Goal: Navigation & Orientation: Find specific page/section

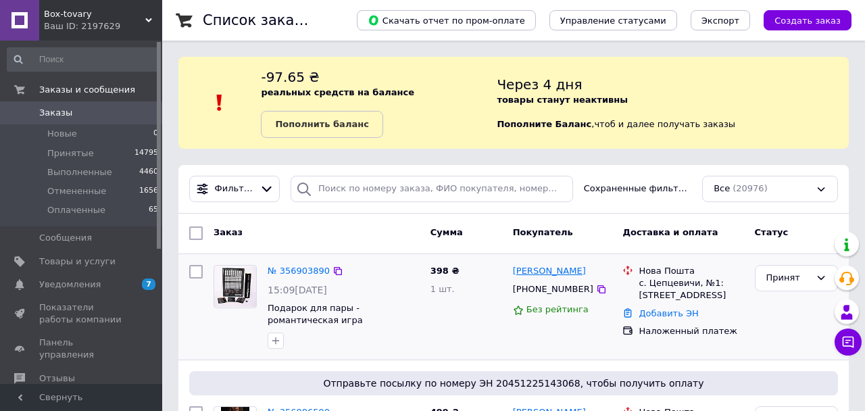
click at [555, 276] on link "[PERSON_NAME]" at bounding box center [549, 271] width 73 height 13
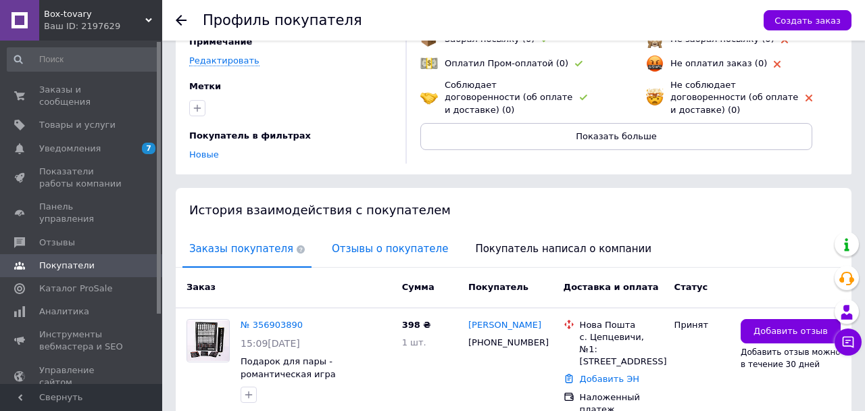
click at [352, 241] on span "Отзывы о покупателе" at bounding box center [390, 249] width 130 height 34
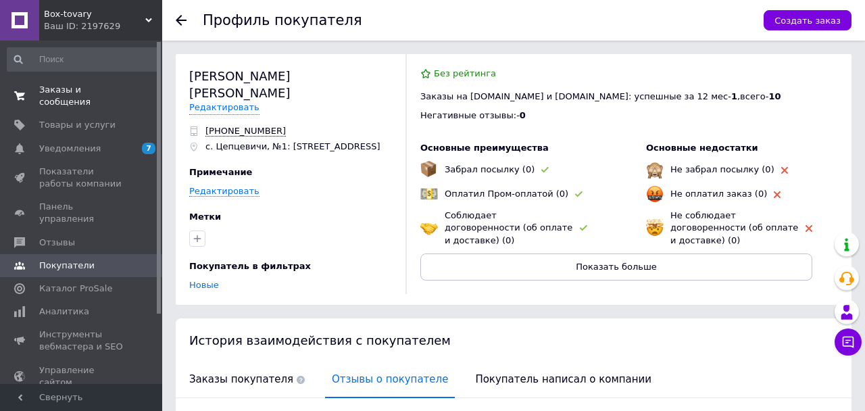
click at [118, 91] on span "Заказы и сообщения" at bounding box center [82, 96] width 86 height 24
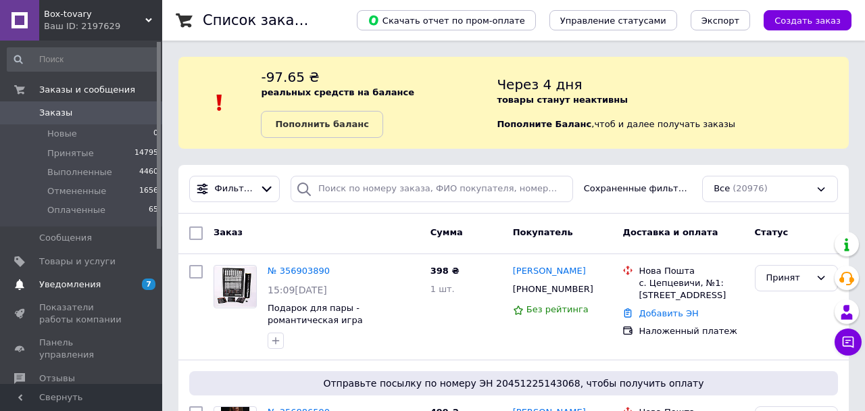
click at [106, 289] on link "Уведомления 7 0" at bounding box center [83, 284] width 166 height 23
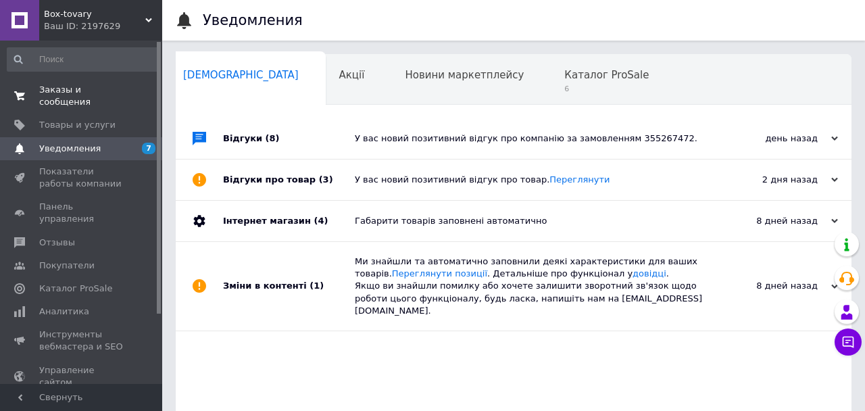
scroll to position [0, 7]
click at [100, 87] on span "Заказы и сообщения" at bounding box center [82, 96] width 86 height 24
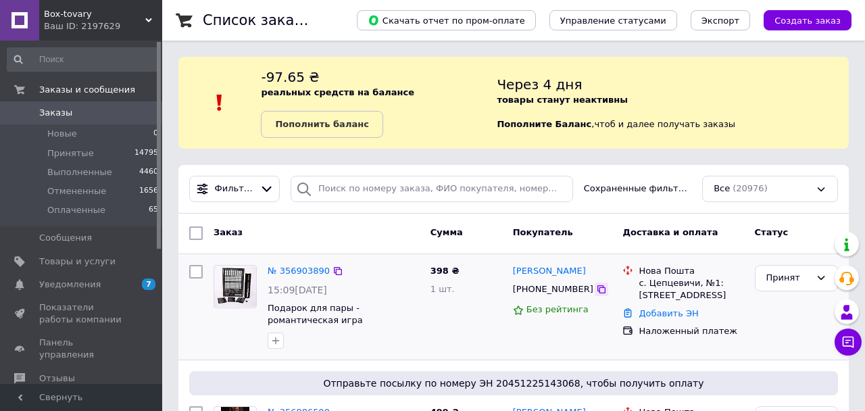
click at [597, 288] on icon at bounding box center [601, 289] width 8 height 8
click at [597, 286] on div at bounding box center [602, 289] width 14 height 14
click at [597, 287] on icon at bounding box center [601, 289] width 8 height 8
click at [136, 115] on span "0" at bounding box center [143, 113] width 37 height 12
click at [115, 284] on span "Уведомления" at bounding box center [82, 284] width 86 height 12
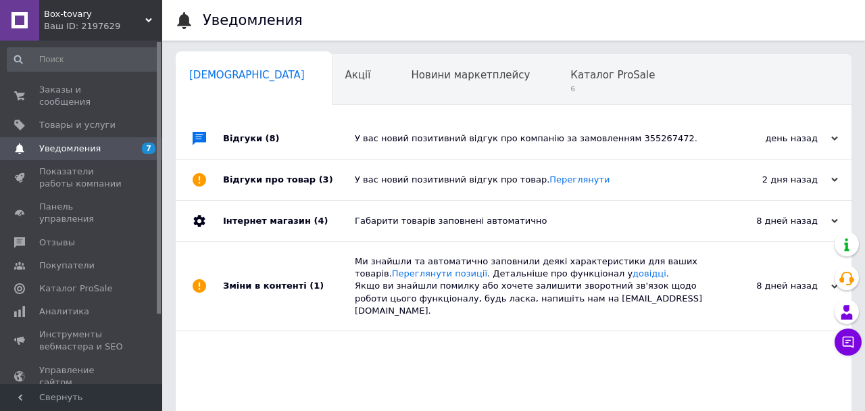
scroll to position [0, 7]
click at [107, 96] on span "Заказы и сообщения" at bounding box center [82, 96] width 86 height 24
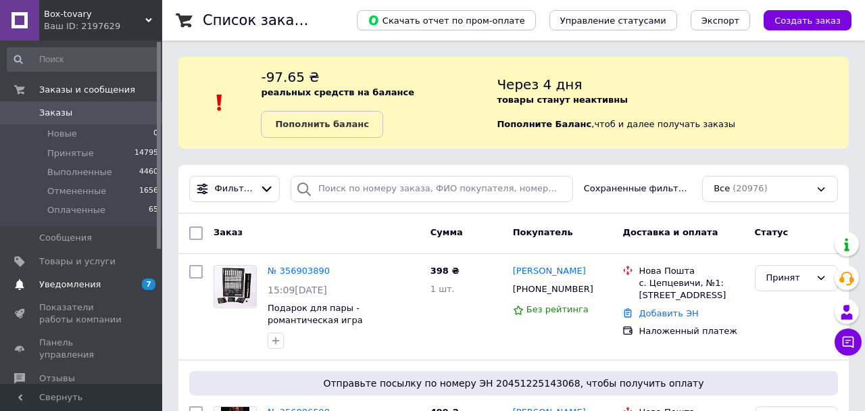
click at [90, 290] on link "Уведомления 7 0" at bounding box center [83, 284] width 166 height 23
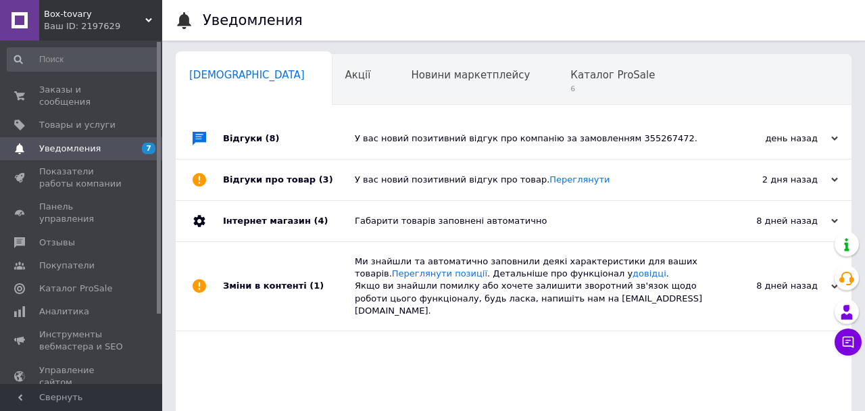
scroll to position [0, 7]
click at [76, 305] on span "Аналитика" at bounding box center [64, 311] width 50 height 12
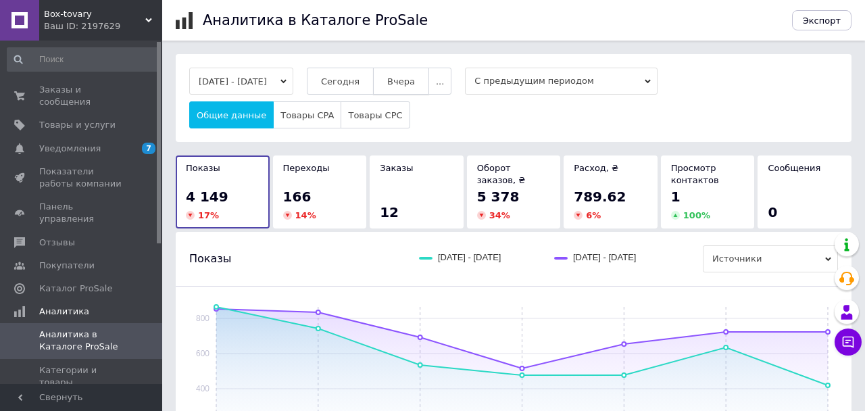
click at [427, 75] on button "Вчера" at bounding box center [401, 81] width 56 height 27
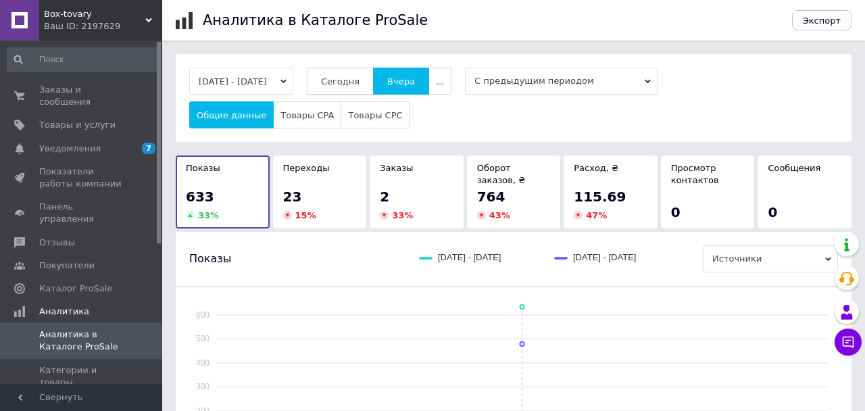
click at [359, 80] on span "Сегодня" at bounding box center [340, 81] width 39 height 10
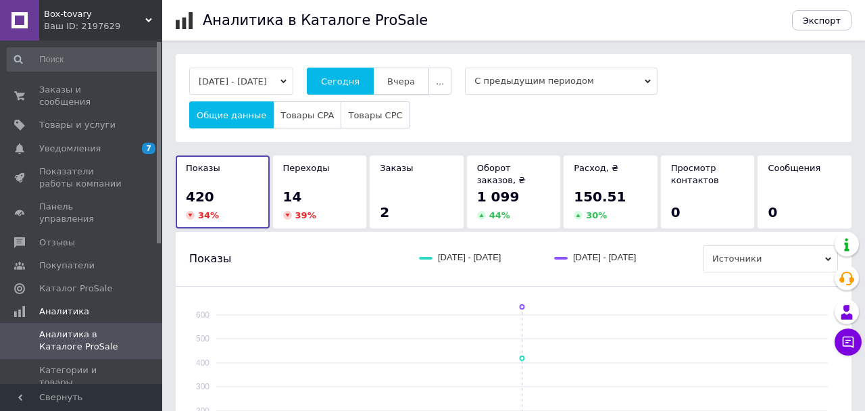
click at [413, 80] on button "Вчера" at bounding box center [401, 81] width 56 height 27
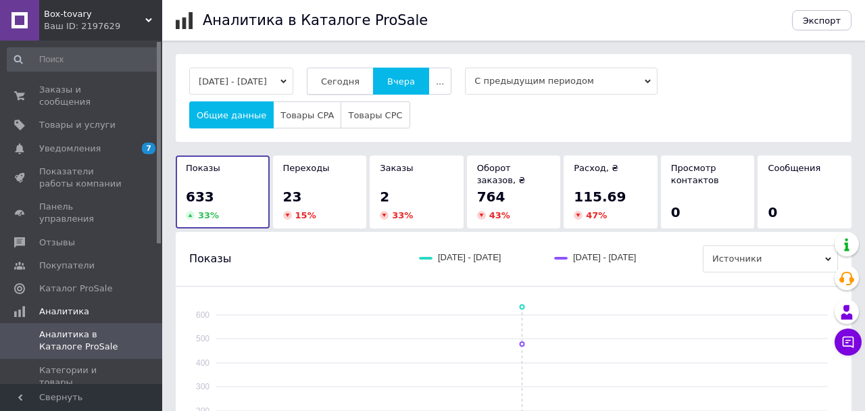
click at [359, 82] on span "Сегодня" at bounding box center [340, 81] width 39 height 10
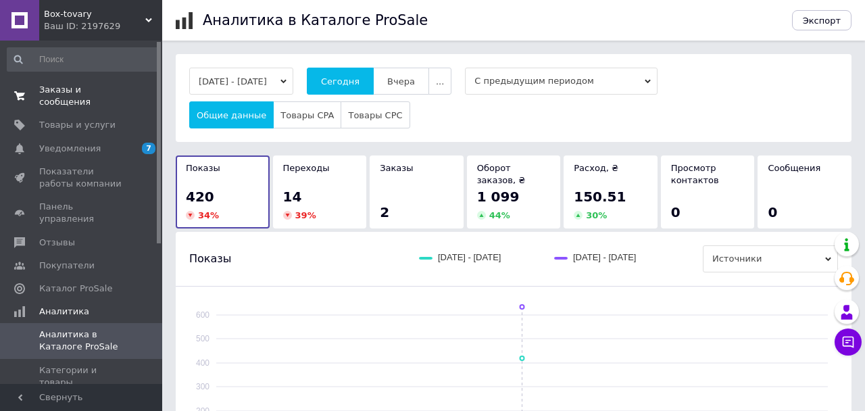
click at [84, 90] on span "Заказы и сообщения" at bounding box center [82, 96] width 86 height 24
